Goal: Task Accomplishment & Management: Complete application form

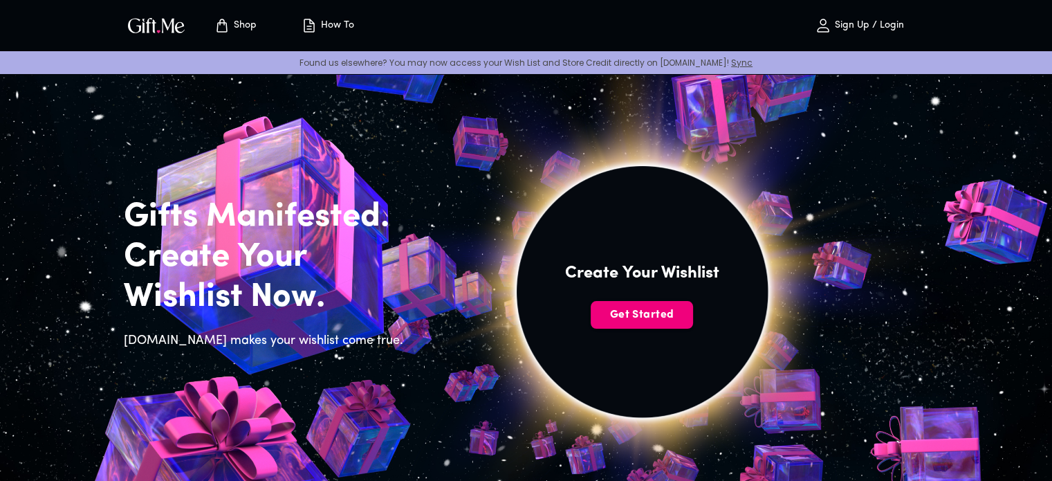
click at [623, 311] on span "Get Started" at bounding box center [642, 314] width 102 height 15
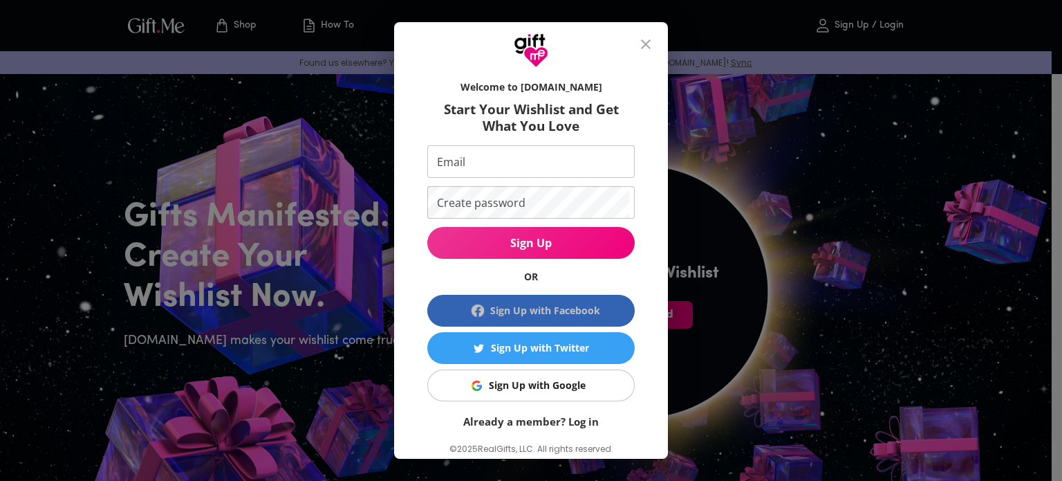
click at [623, 311] on span "Sign Up with Facebook" at bounding box center [531, 310] width 196 height 17
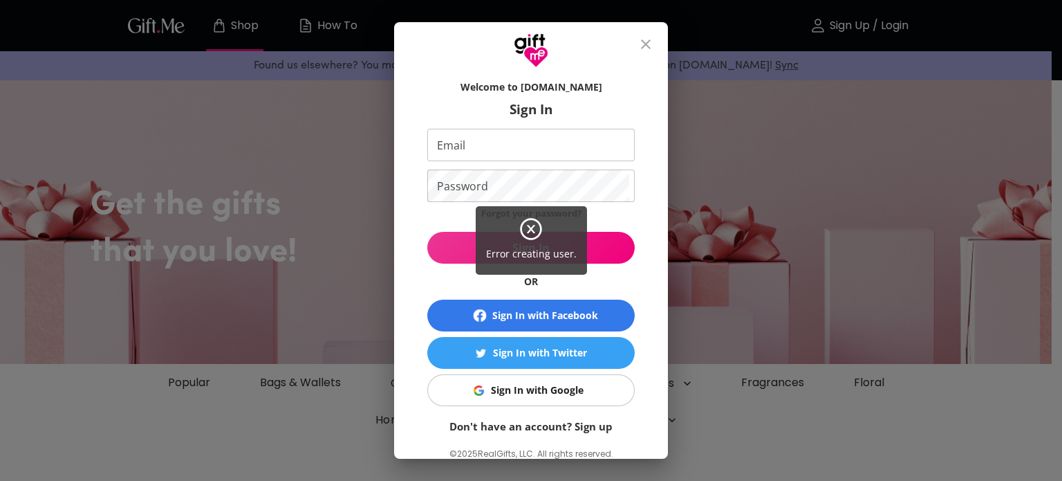
click at [508, 316] on div "Error creating user." at bounding box center [531, 240] width 1062 height 481
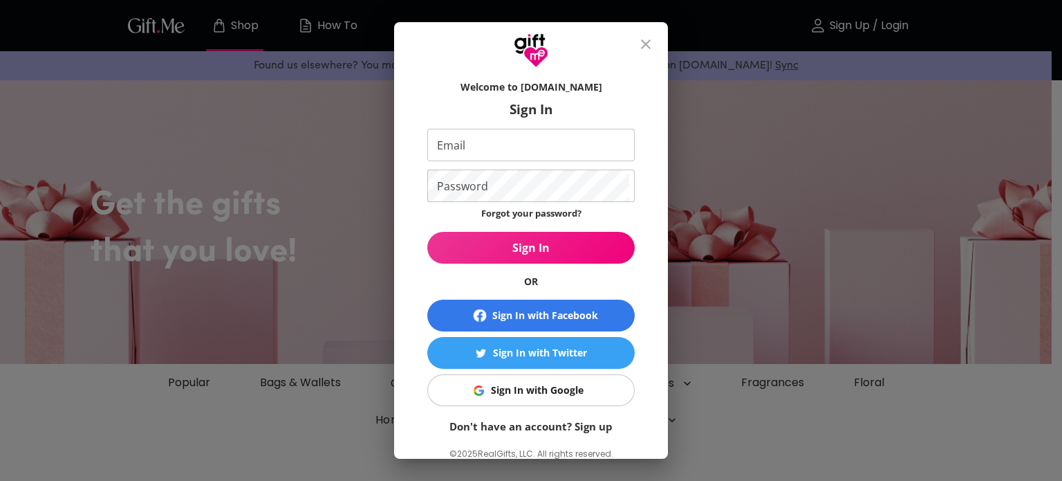
click at [508, 316] on div "Error creating user." at bounding box center [531, 240] width 1062 height 481
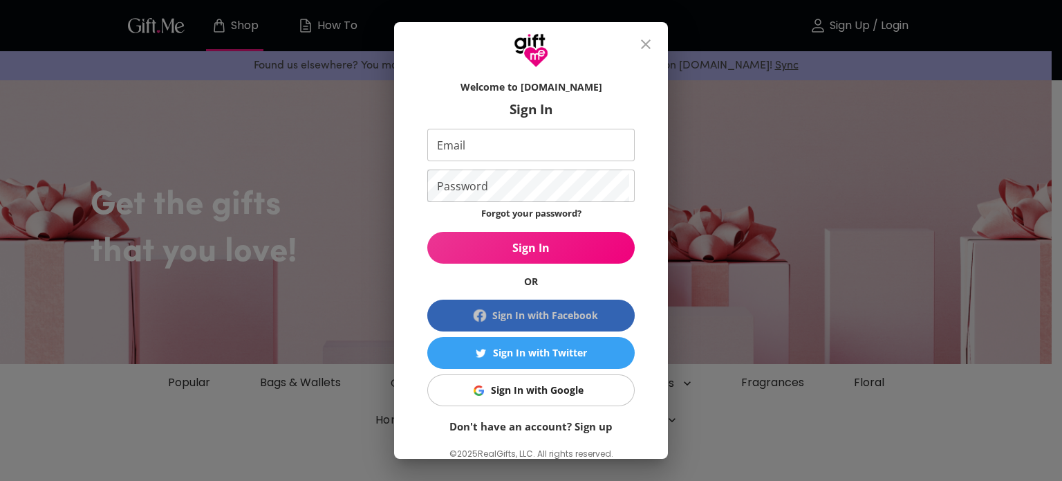
click at [508, 316] on div "Sign In with Facebook" at bounding box center [545, 315] width 106 height 15
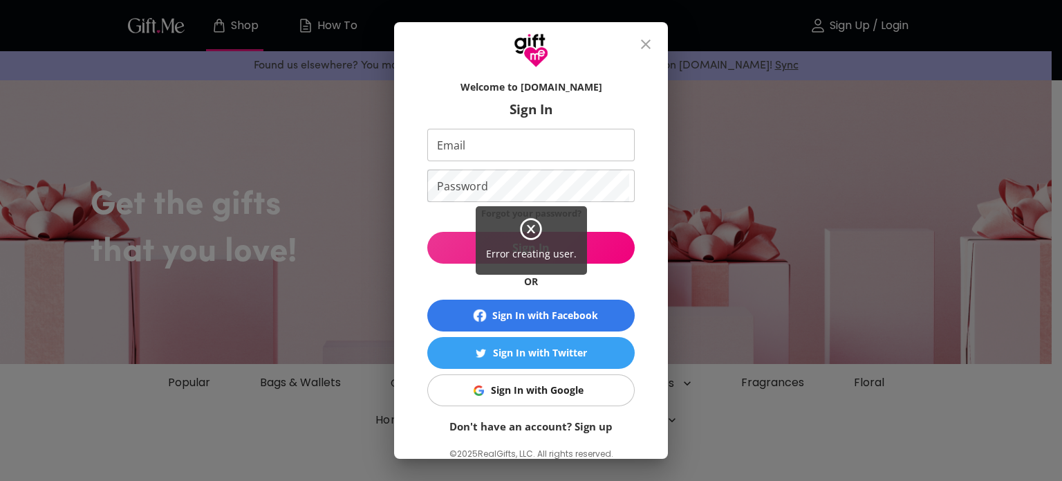
click at [479, 394] on div "Error creating user." at bounding box center [531, 240] width 1062 height 481
click at [505, 389] on div "Error creating user." at bounding box center [531, 240] width 1062 height 481
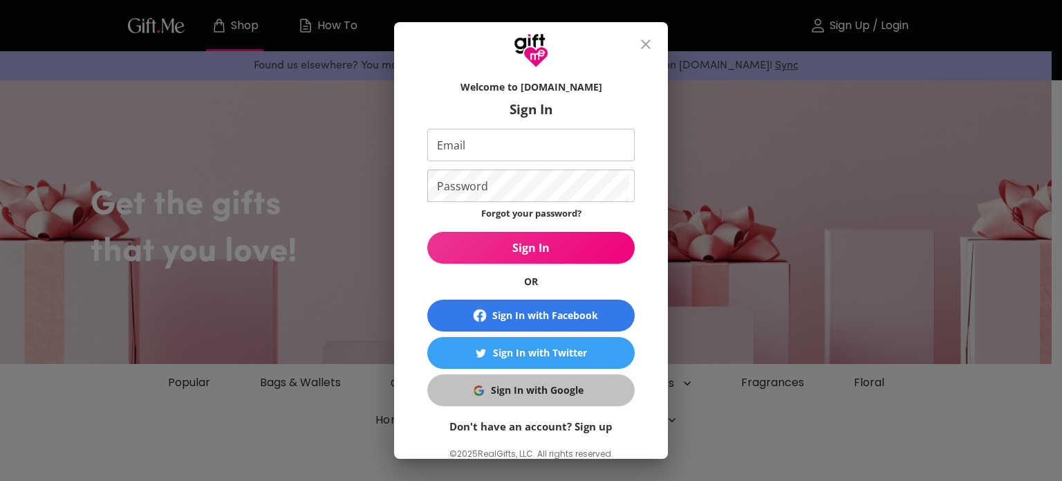
click at [505, 389] on div "Sign In with Google" at bounding box center [537, 389] width 93 height 15
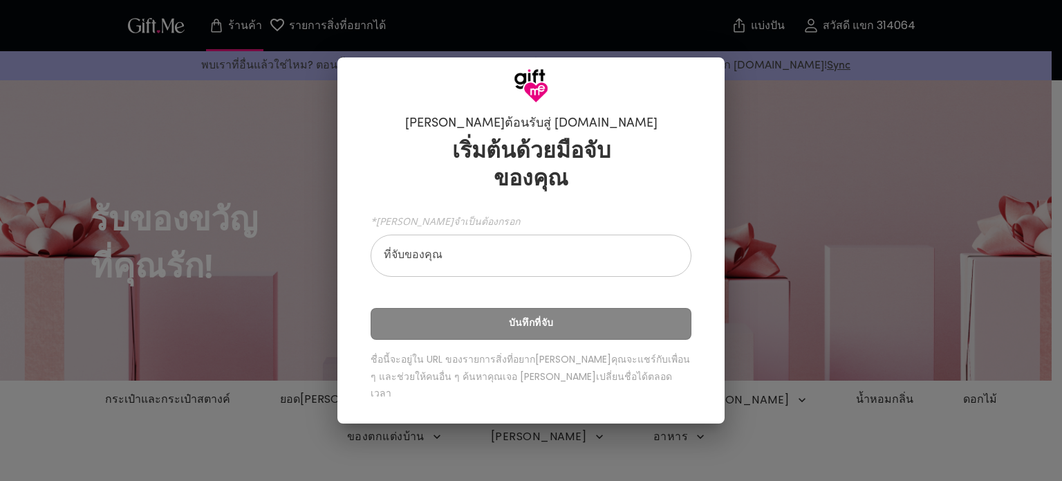
click at [397, 257] on input "ที่จับของคุณ" at bounding box center [524, 257] width 306 height 39
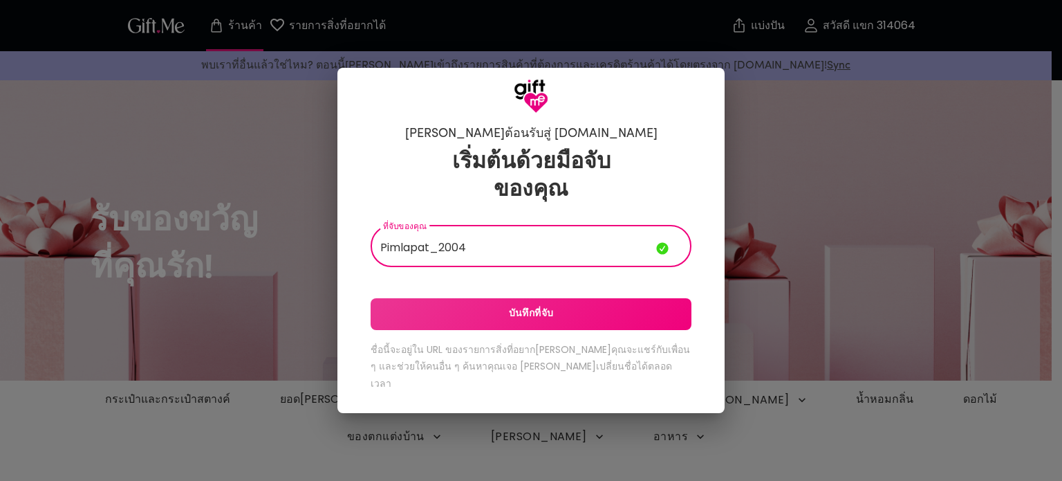
type input "Pimlapat_2004"
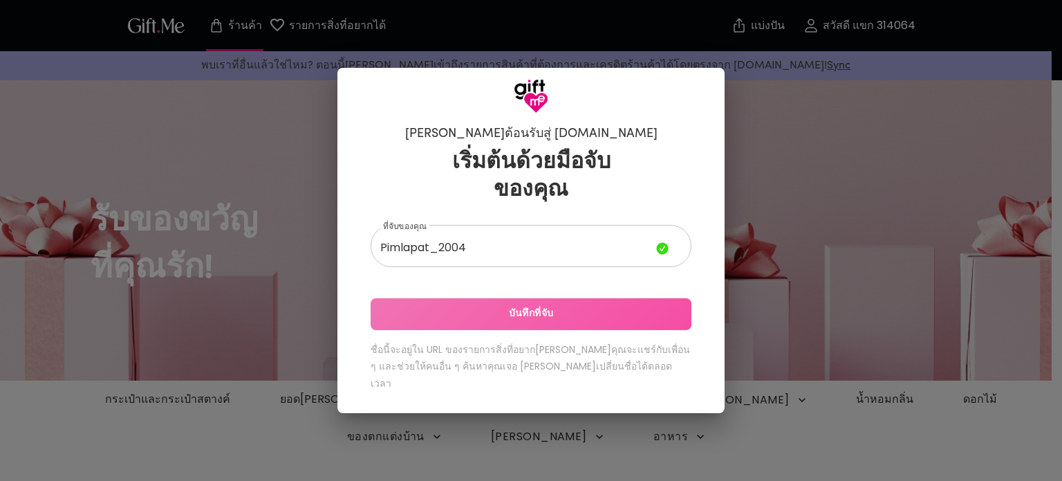
click at [491, 322] on span "บันทึกที่จับ" at bounding box center [531, 313] width 321 height 15
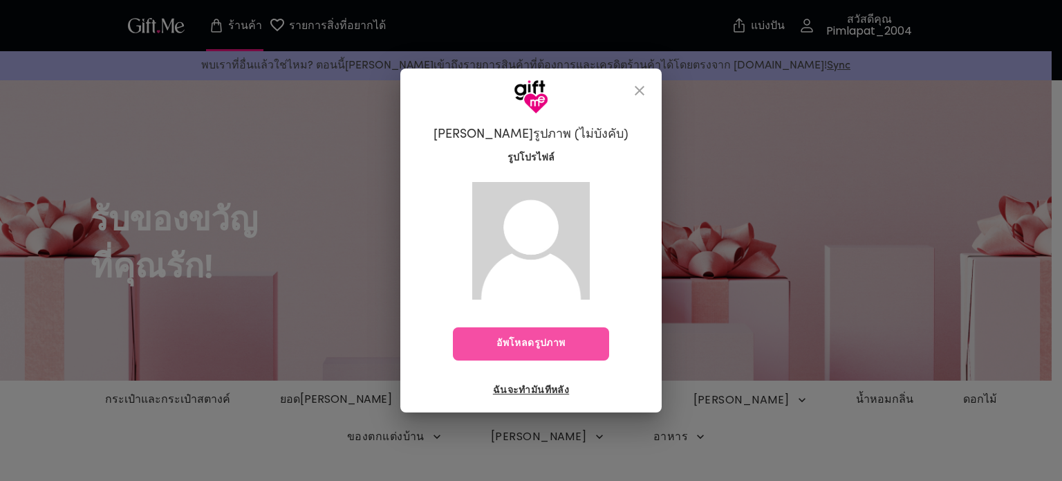
click at [506, 347] on font "อัพโหลดรูปภาพ" at bounding box center [531, 343] width 68 height 10
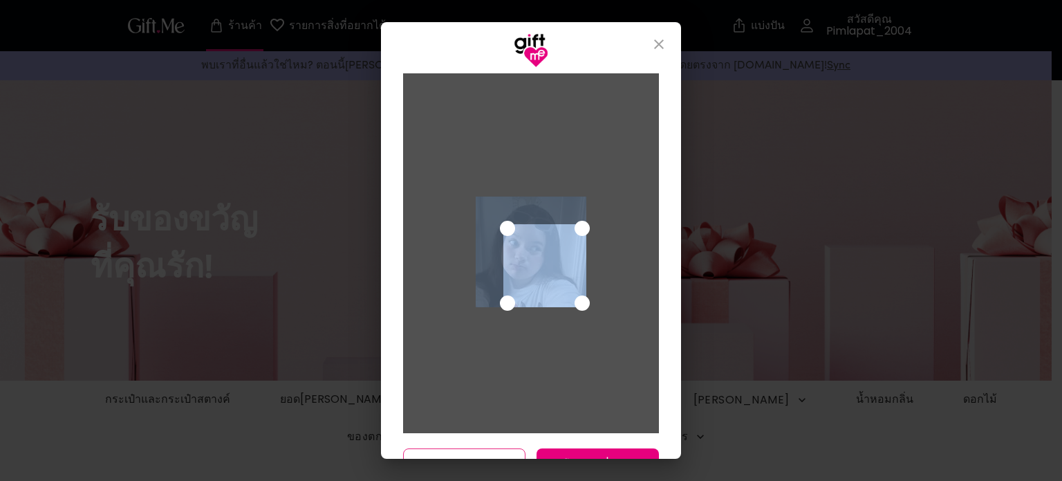
drag, startPoint x: 506, startPoint y: 347, endPoint x: 567, endPoint y: 233, distance: 128.7
click at [567, 233] on div "ยกเลิก บันทึกการเปลี่ยนแปลง" at bounding box center [531, 263] width 300 height 391
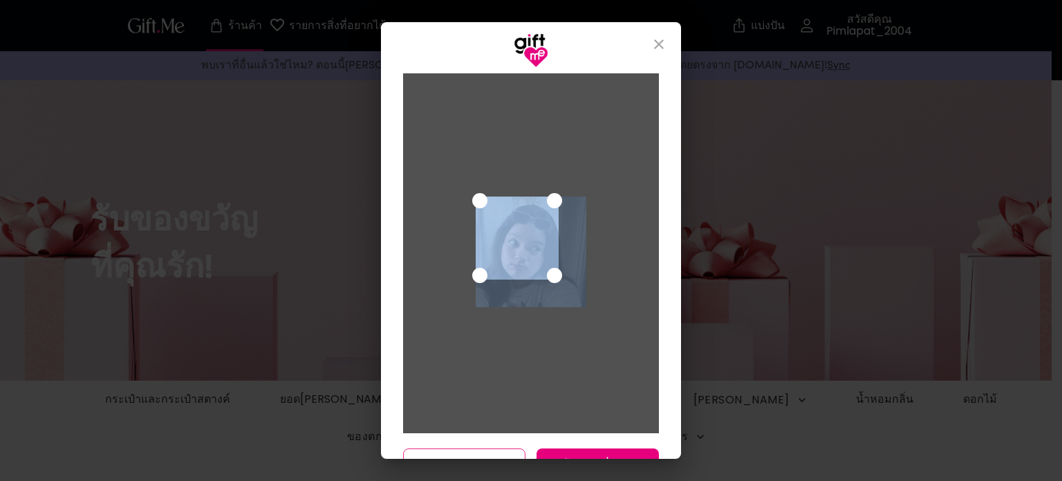
click at [540, 221] on div "ใช้ปุ่มลูกศรเพื่อย้ายพื้นที่การเลือกพืชผล" at bounding box center [517, 237] width 83 height 83
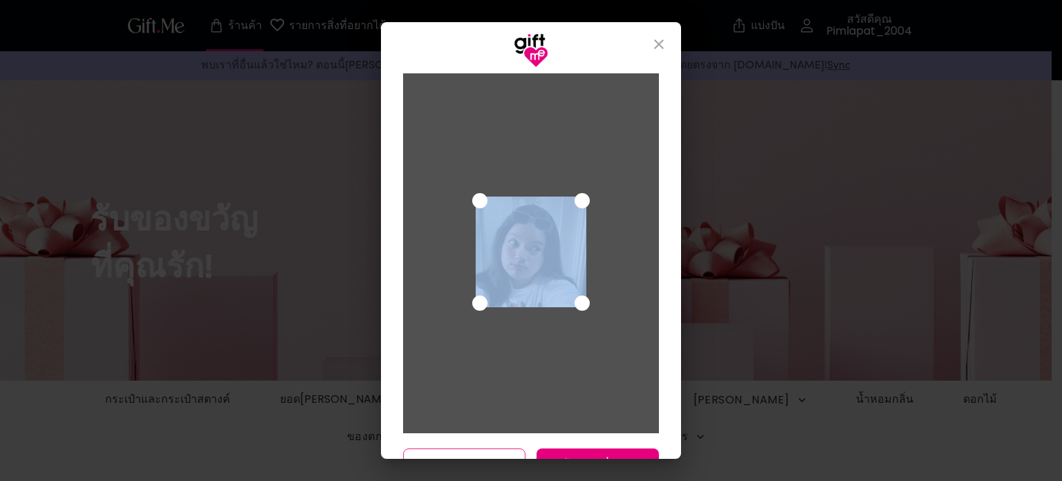
click at [619, 312] on div at bounding box center [531, 253] width 256 height 360
click at [625, 451] on button "บันทึกการเปลี่ยนแปลง" at bounding box center [598, 464] width 122 height 33
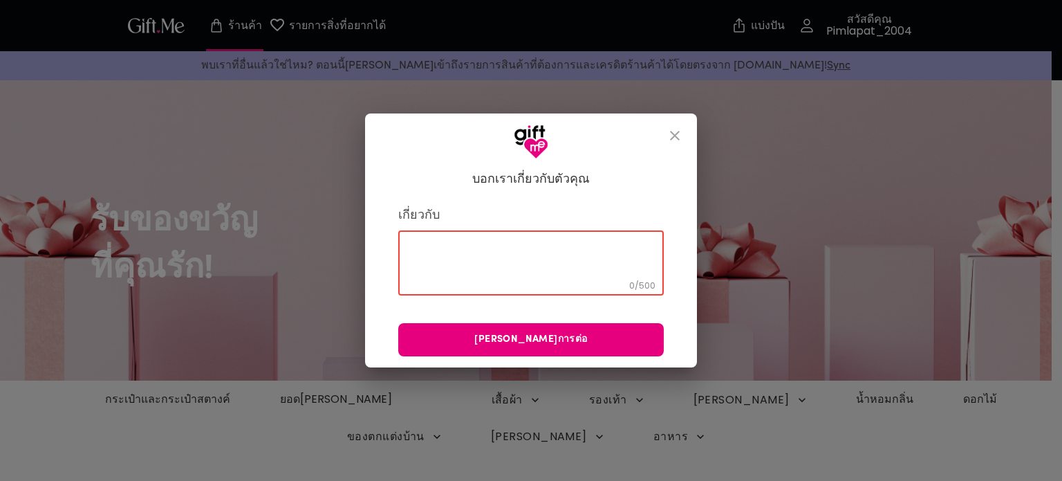
click at [581, 251] on textarea at bounding box center [531, 262] width 246 height 39
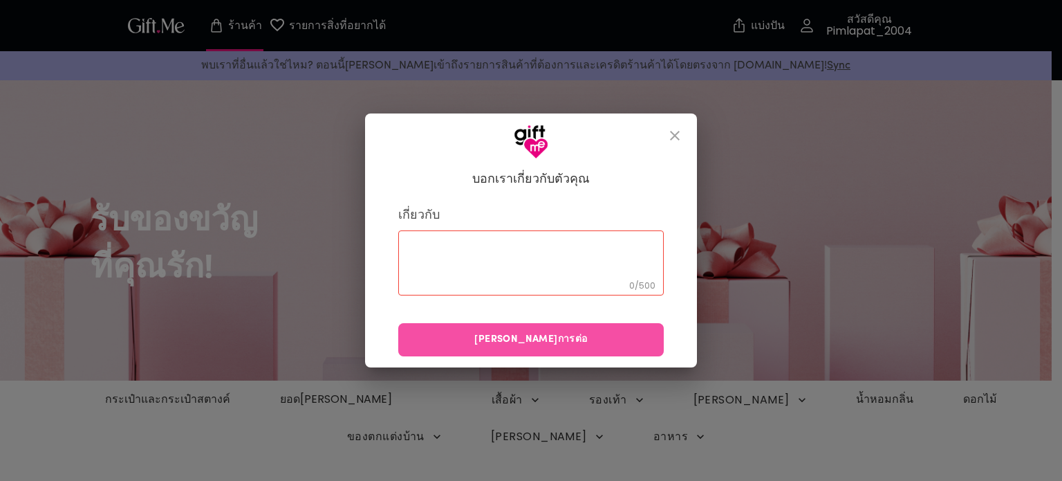
click at [575, 341] on span "ดำเนินการต่อ" at bounding box center [531, 339] width 266 height 15
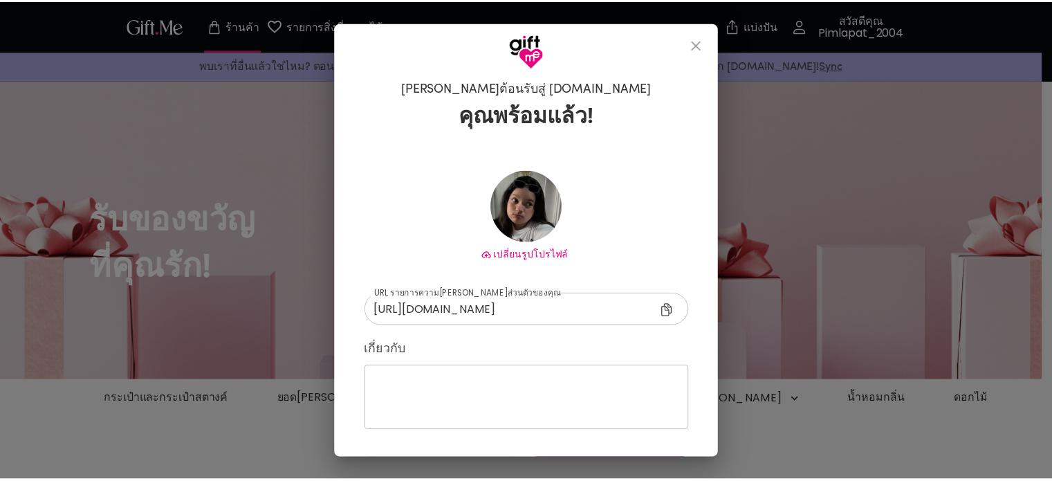
scroll to position [44, 0]
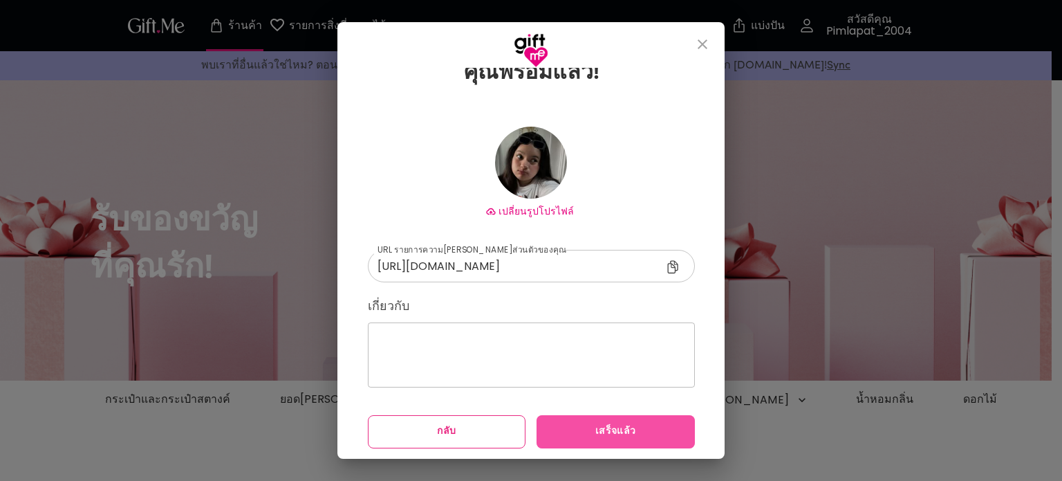
click at [568, 436] on span "เสร็จแล้ว" at bounding box center [616, 431] width 158 height 15
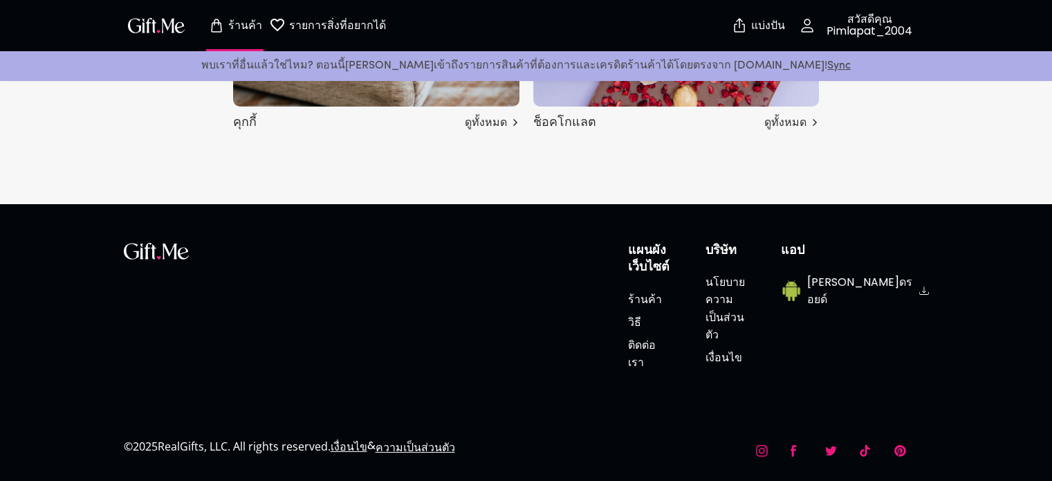
scroll to position [5140, 0]
